Goal: Task Accomplishment & Management: Use online tool/utility

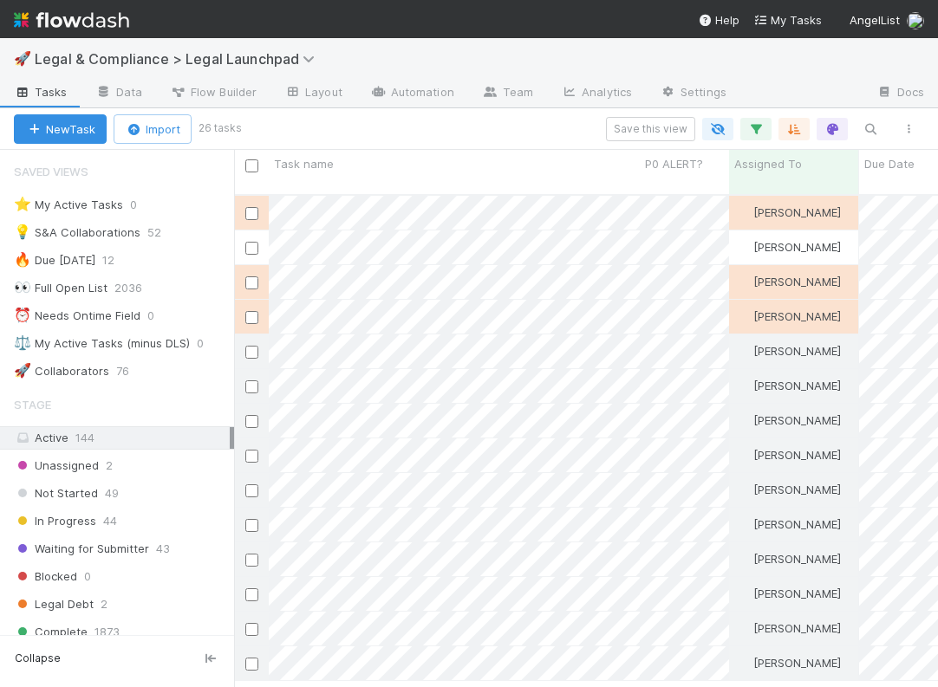
scroll to position [14, 14]
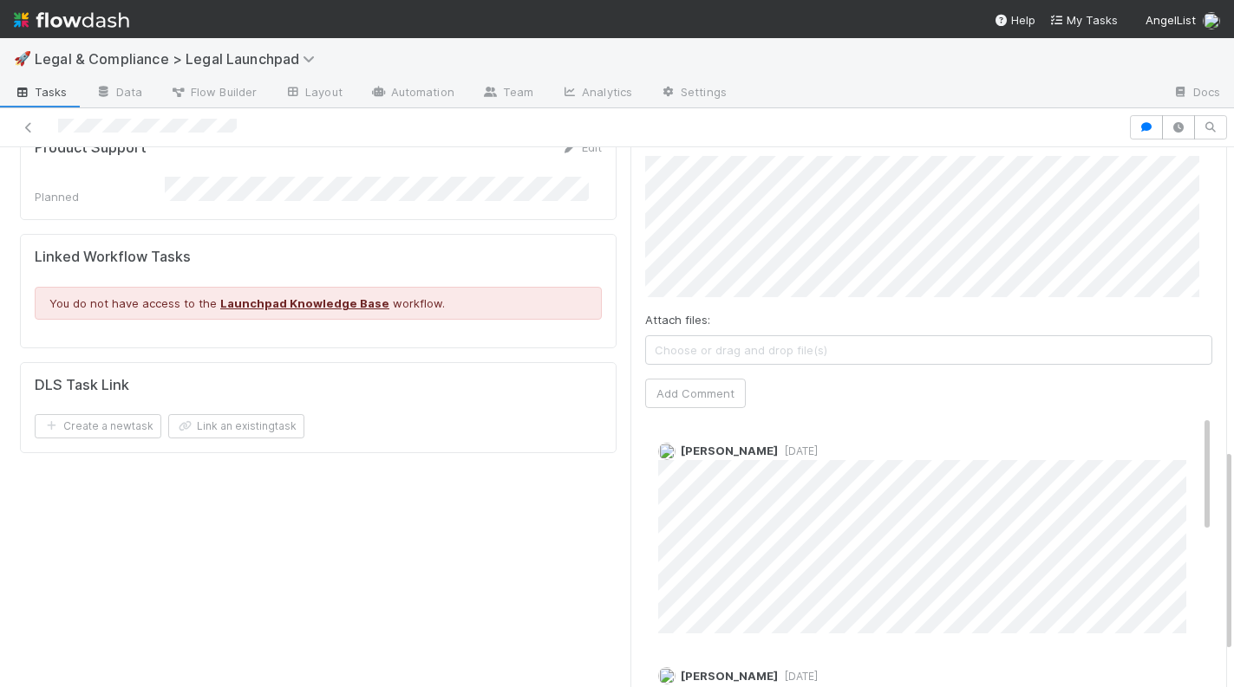
scroll to position [798, 0]
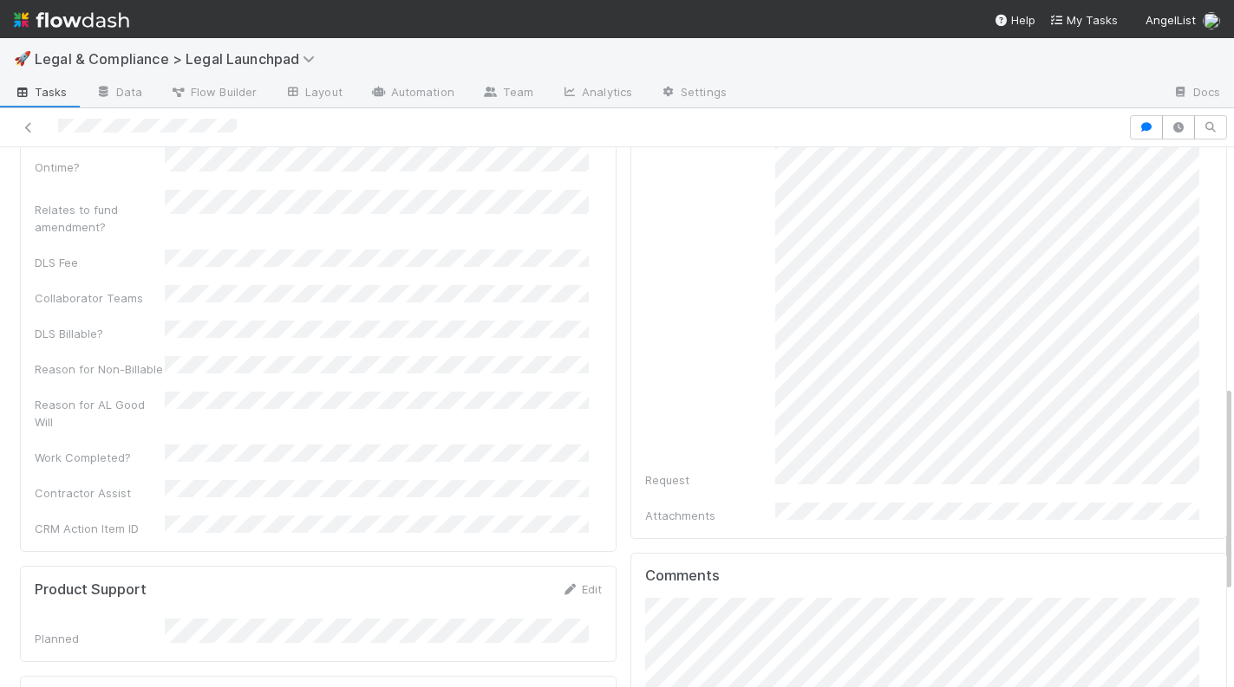
scroll to position [345, 0]
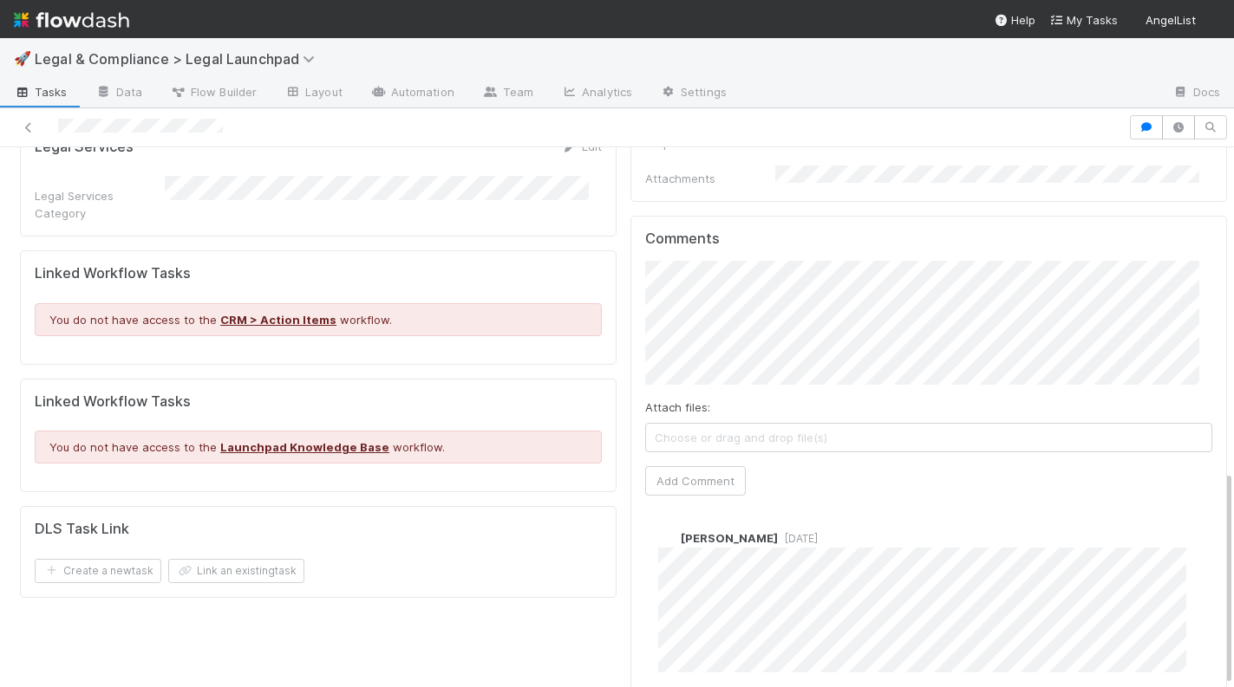
scroll to position [807, 0]
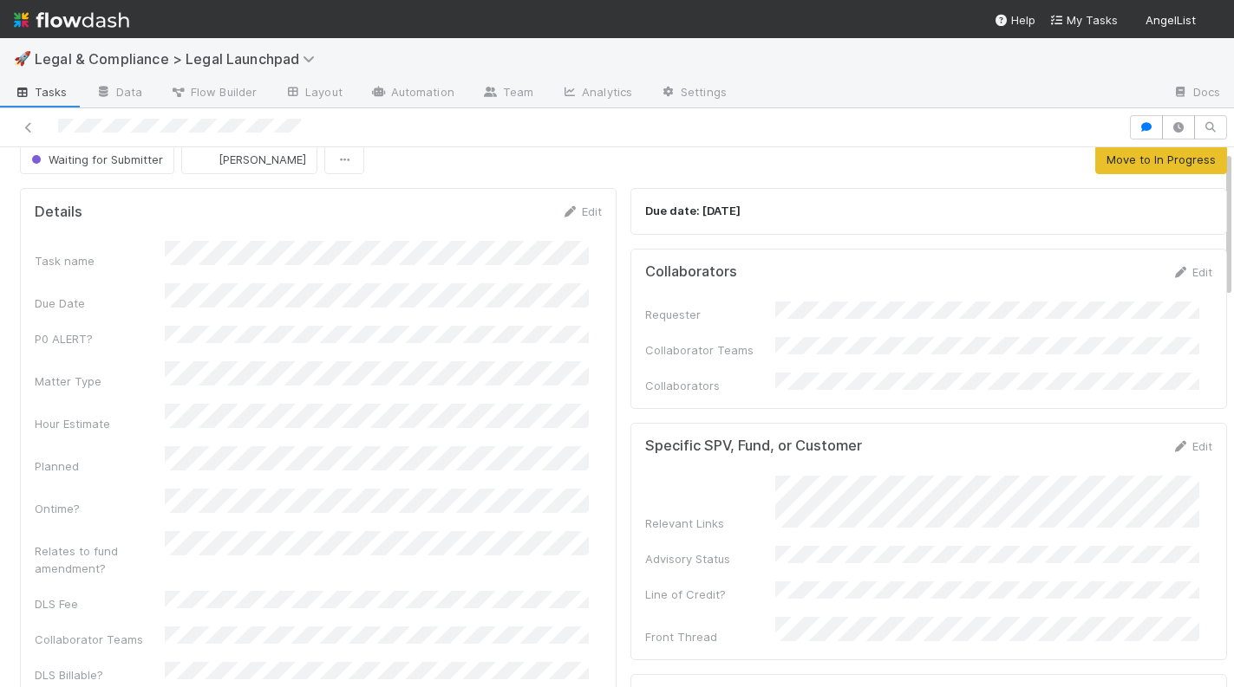
scroll to position [52, 0]
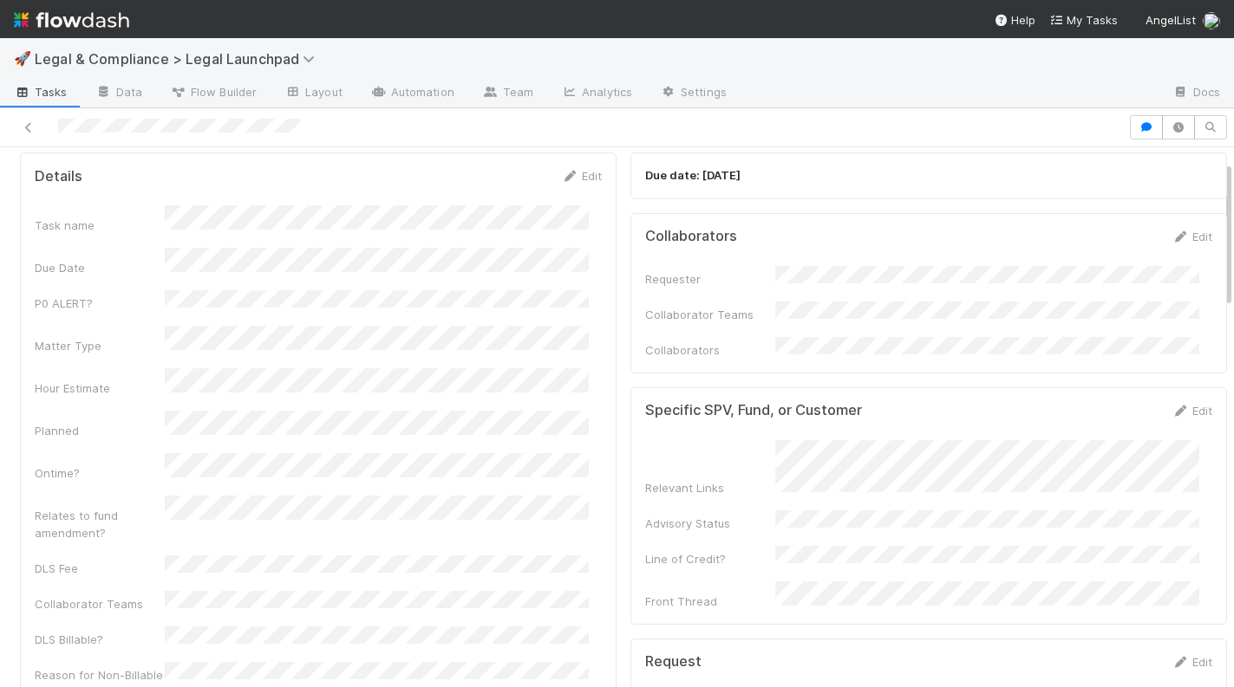
click at [368, 417] on div "Task name Due Date P0 ALERT? Matter Type Hour Estimate Planned Ontime? Relates …" at bounding box center [318, 524] width 567 height 638
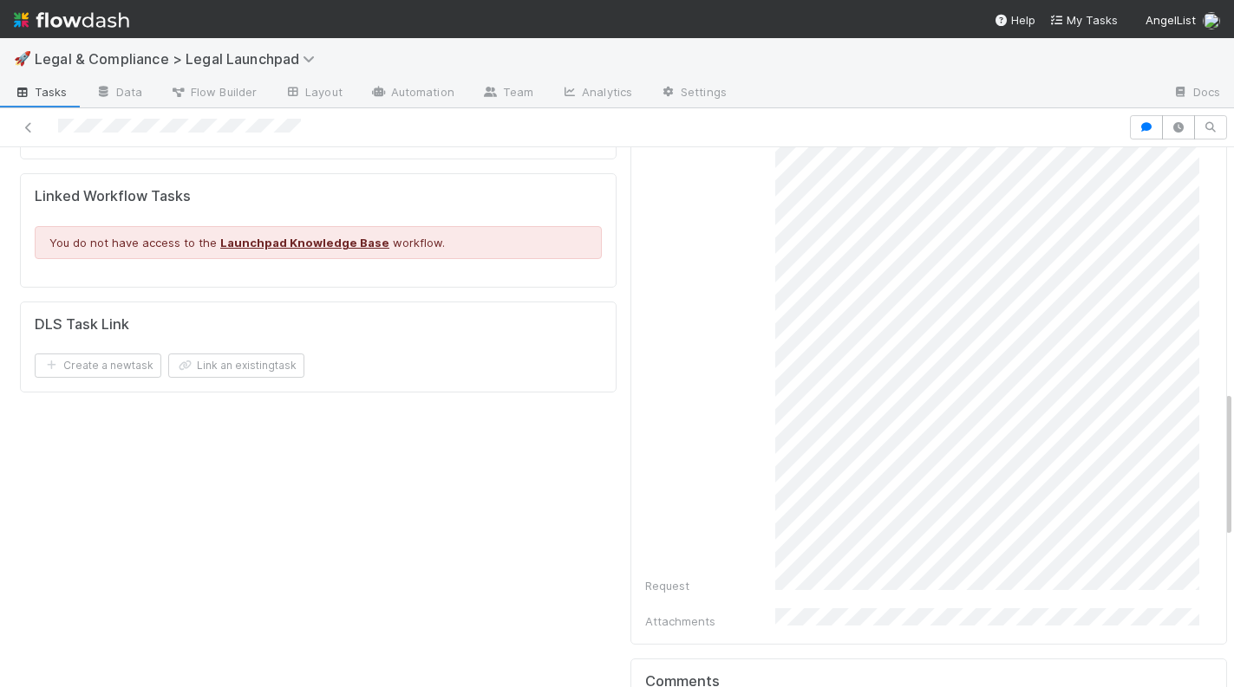
scroll to position [875, 0]
click at [359, 351] on div "Details Edit Task name Due Date P0 ALERT? Matter Type Hour Estimate Planned Ont…" at bounding box center [318, 306] width 610 height 1966
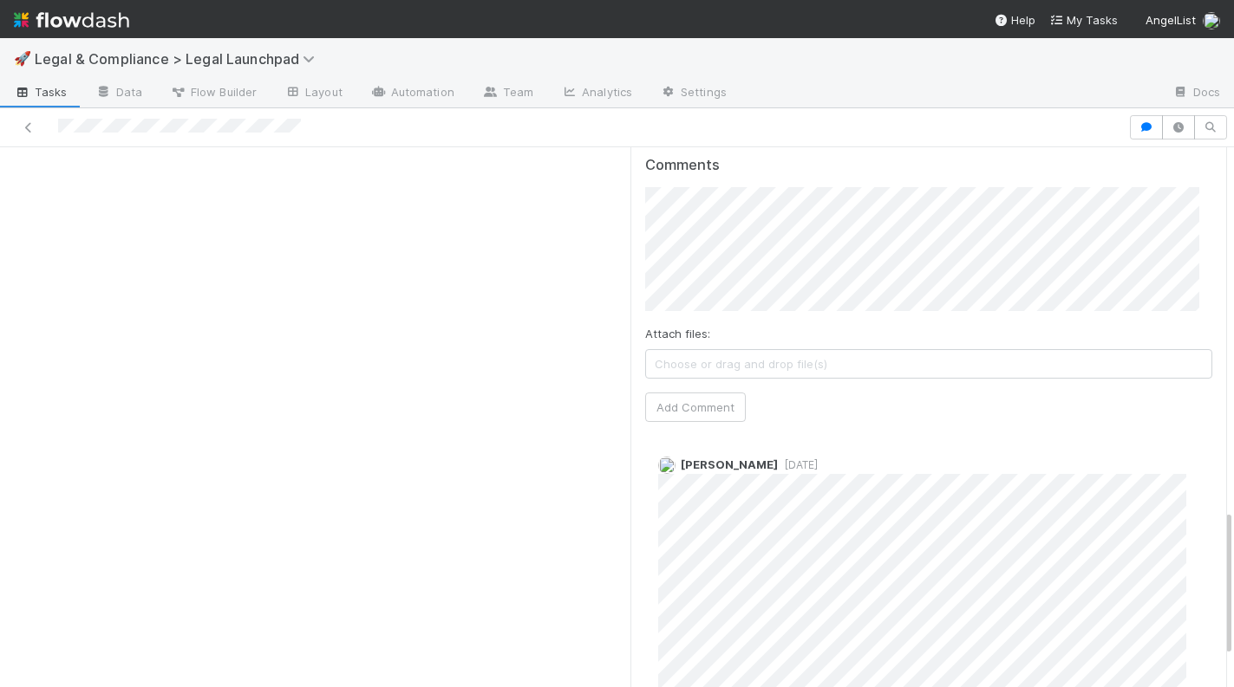
scroll to position [1438, 0]
